Goal: Use online tool/utility

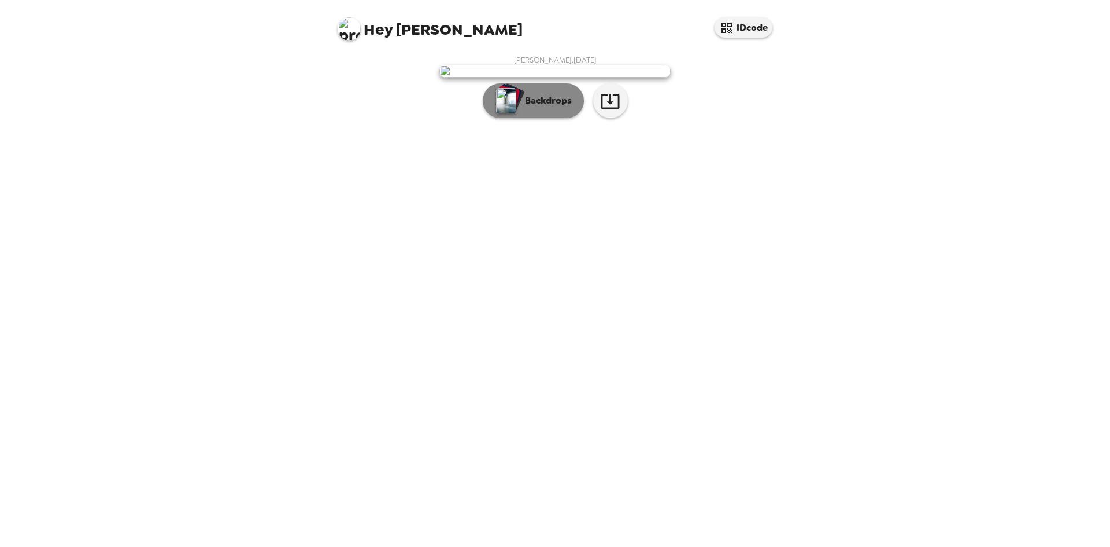
click at [544, 108] on p "Backdrops" at bounding box center [545, 101] width 53 height 14
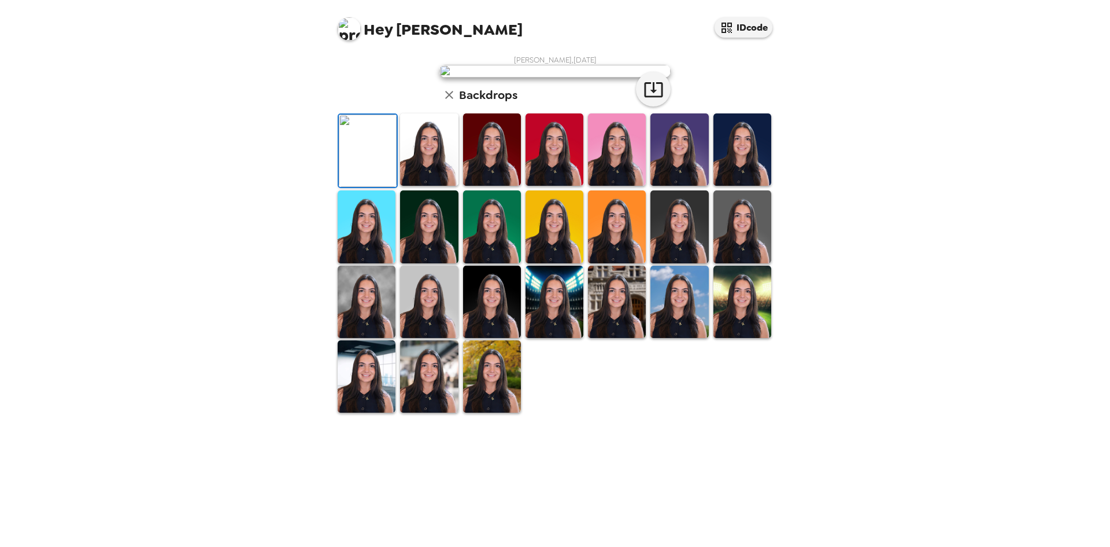
click at [417, 186] on img at bounding box center [429, 149] width 58 height 72
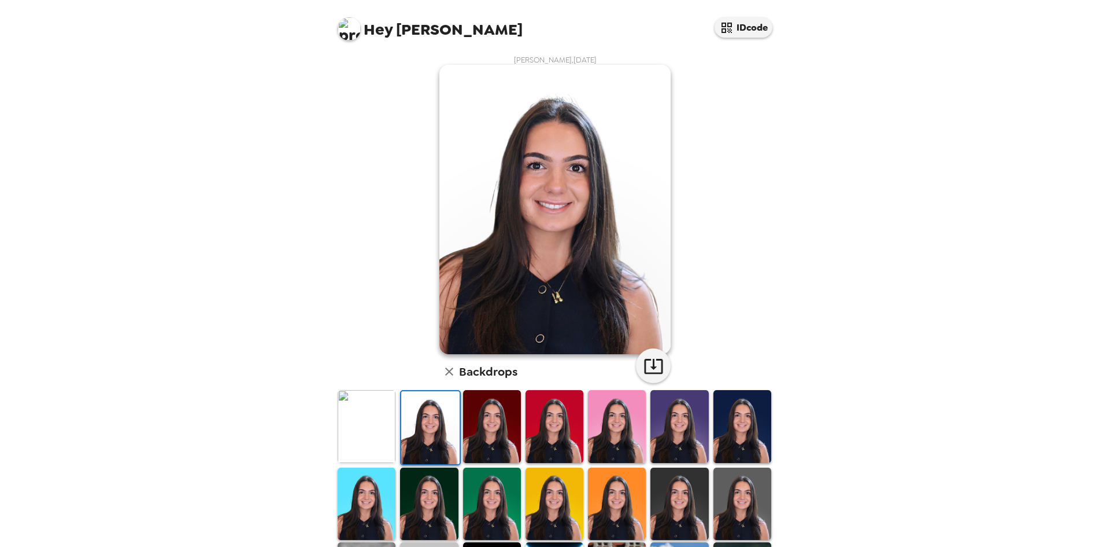
click at [355, 415] on img at bounding box center [367, 426] width 58 height 72
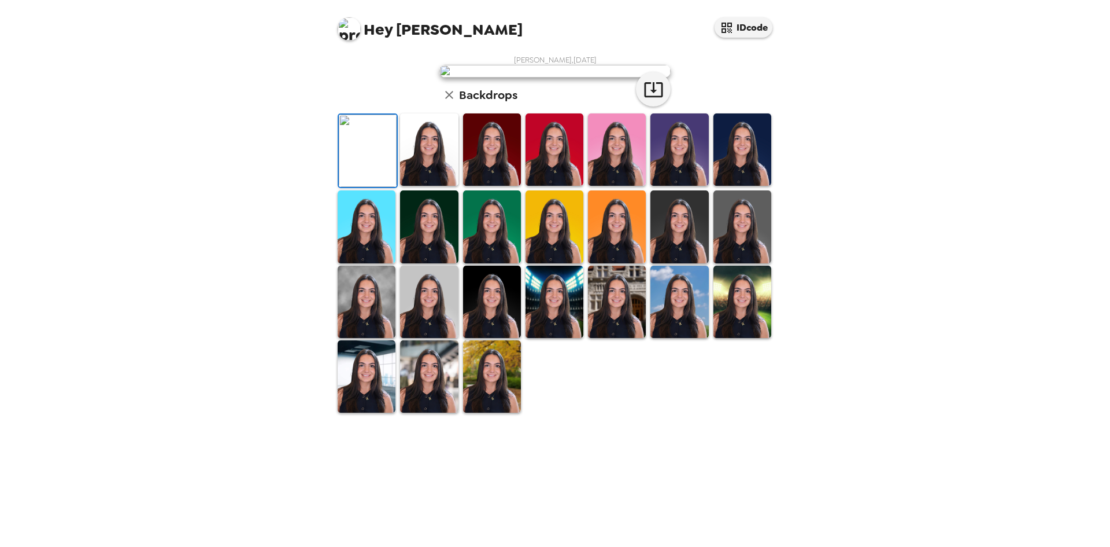
click at [413, 186] on img at bounding box center [429, 149] width 58 height 72
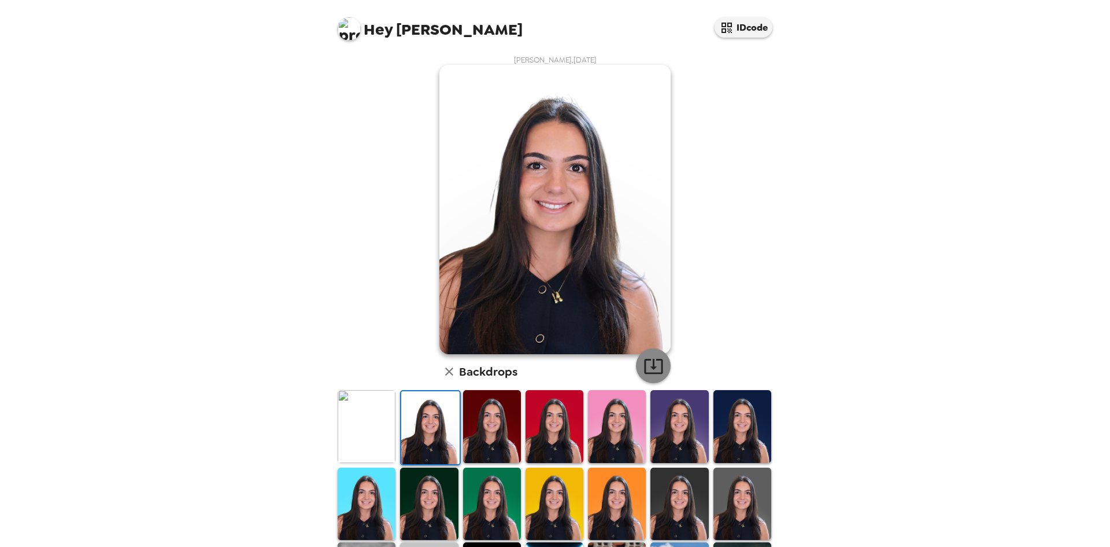
click at [644, 363] on icon "button" at bounding box center [654, 366] width 20 height 20
click at [358, 219] on div "[PERSON_NAME] , [DATE] Backdrops" at bounding box center [555, 373] width 440 height 636
drag, startPoint x: 573, startPoint y: 245, endPoint x: 534, endPoint y: 290, distance: 59.9
click at [534, 290] on img at bounding box center [555, 209] width 231 height 289
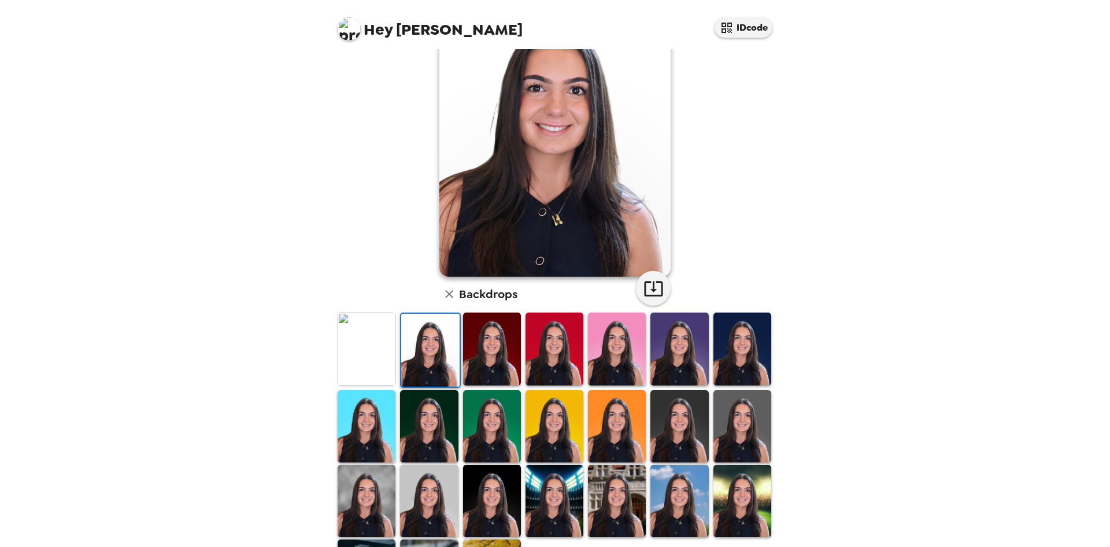
scroll to position [155, 0]
